Goal: Find specific page/section: Find specific page/section

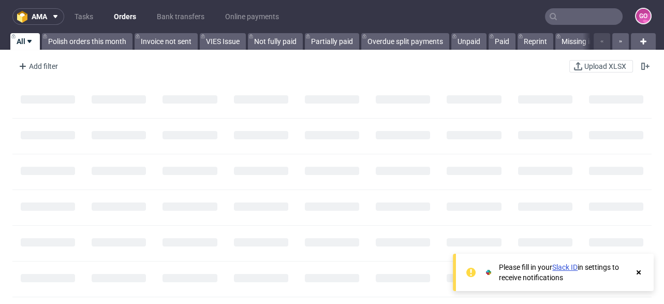
click at [589, 20] on input "text" at bounding box center [584, 16] width 78 height 17
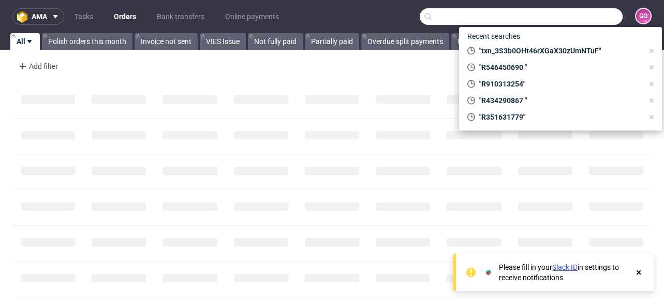
paste input "DE329702020"
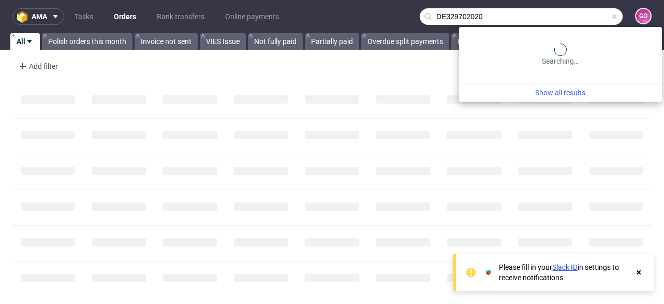
type input "DE329702020"
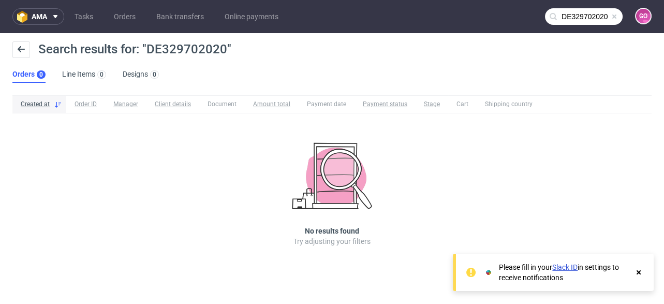
click at [617, 16] on span at bounding box center [615, 16] width 8 height 8
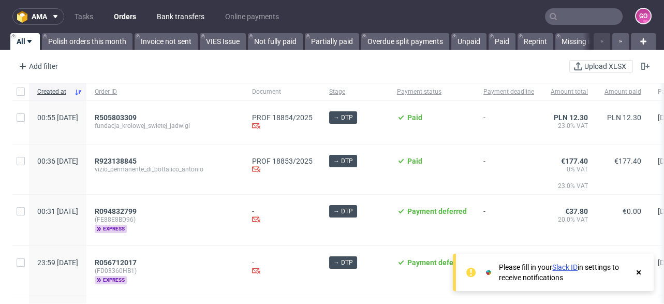
click at [172, 21] on link "Bank transfers" at bounding box center [181, 16] width 60 height 17
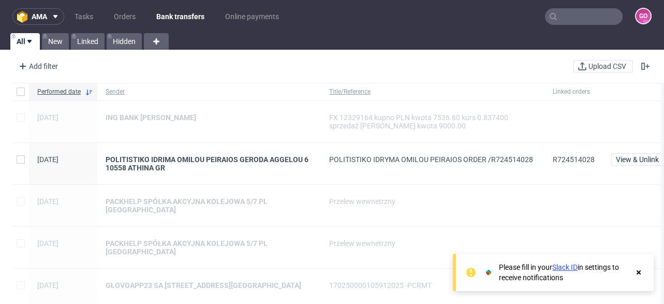
click at [579, 11] on input "text" at bounding box center [584, 16] width 78 height 17
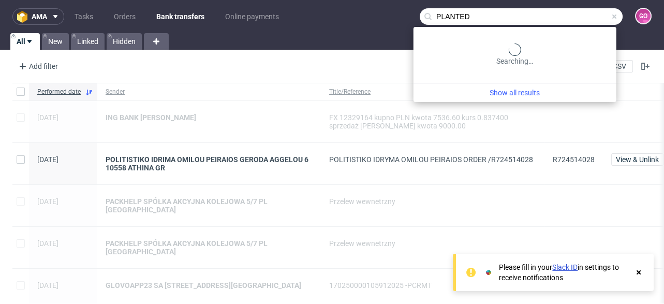
type input "PLANTED"
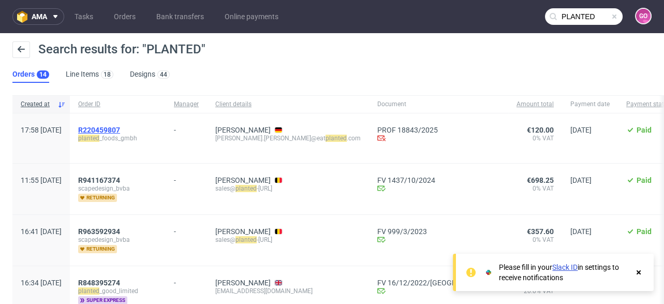
click at [120, 130] on span "R220459807" at bounding box center [99, 130] width 42 height 8
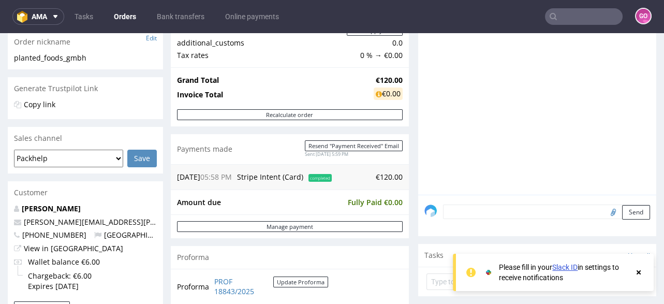
scroll to position [207, 0]
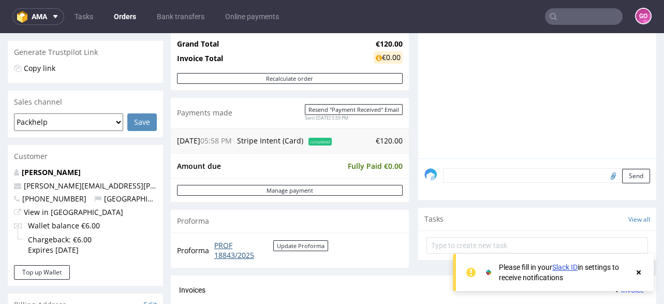
click at [224, 240] on link "PROF 18843/2025" at bounding box center [243, 250] width 59 height 20
